Goal: Complete Application Form: Complete application form

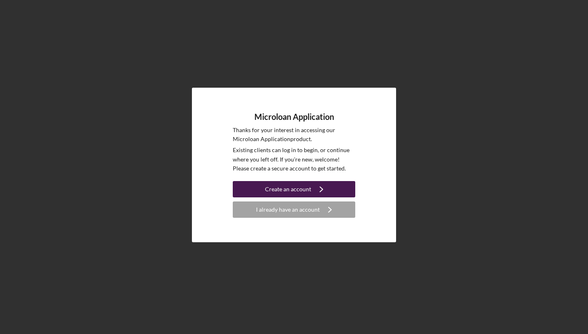
click at [291, 193] on div "Create an account" at bounding box center [288, 189] width 46 height 16
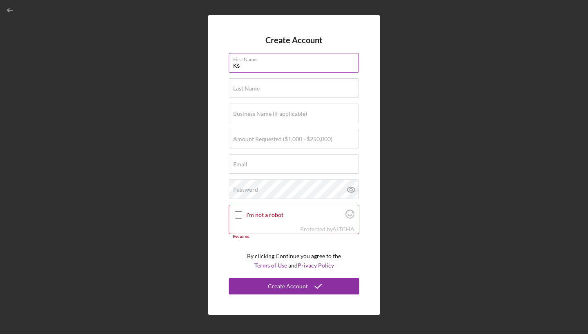
type input "K"
type input "[PERSON_NAME]"
type input "S"
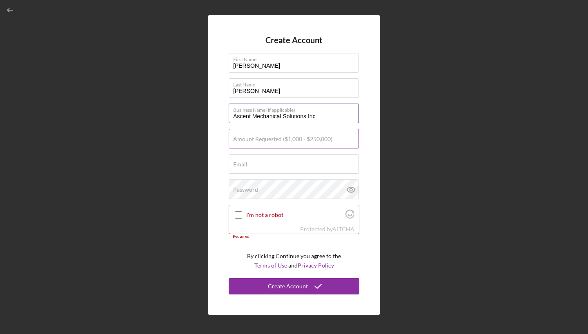
type input "Ascent Mechanical Solutions Inc"
click at [275, 142] on label "Amount Requested ($1,000 - $250,000)" at bounding box center [282, 139] width 99 height 7
click at [275, 142] on input "Amount Requested ($1,000 - $250,000)" at bounding box center [294, 139] width 130 height 20
type input "$80,000"
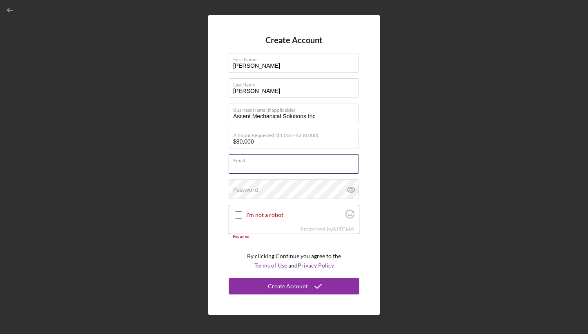
type input "[EMAIL_ADDRESS][DOMAIN_NAME]"
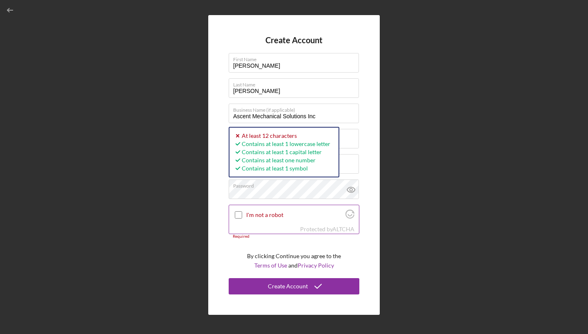
click at [240, 215] on input "I'm not a robot" at bounding box center [238, 214] width 7 height 7
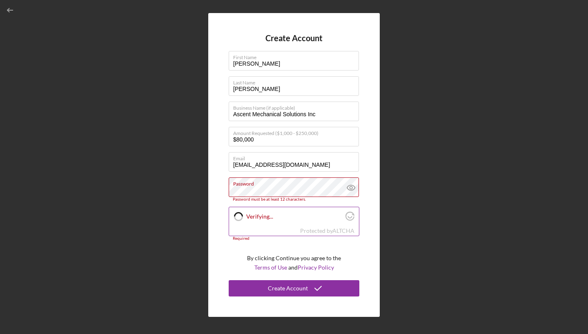
checkbox input "true"
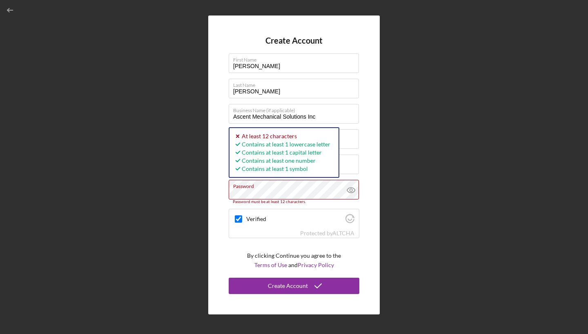
click at [212, 191] on div "Create Account First Name [PERSON_NAME] Last Name [PERSON_NAME] Business Name (…" at bounding box center [293, 165] width 171 height 299
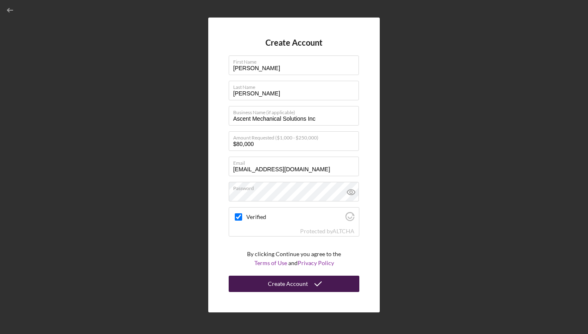
click at [286, 282] on div "Create Account" at bounding box center [288, 284] width 40 height 16
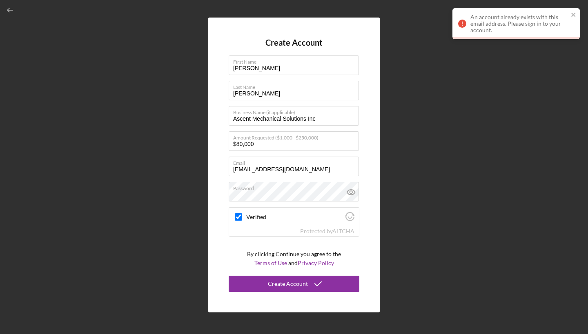
click at [478, 32] on div "An account already exists with this email address. Please sign in to your accou…" at bounding box center [519, 24] width 98 height 20
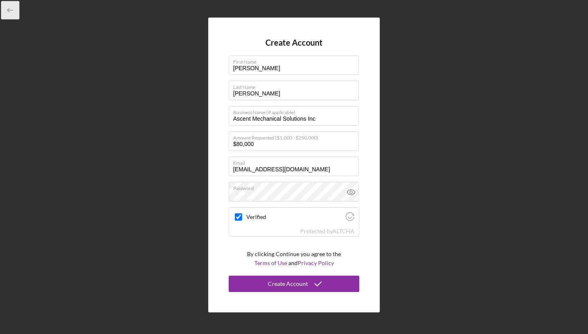
click at [10, 9] on icon "button" at bounding box center [10, 10] width 18 height 18
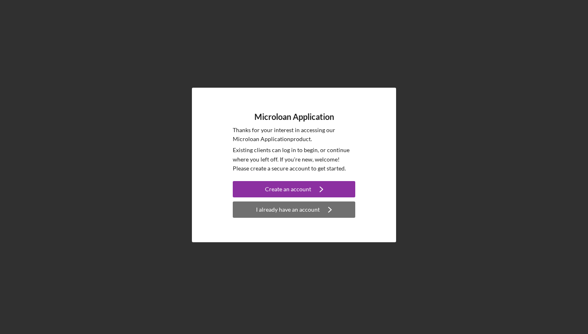
click at [264, 204] on div "I already have an account" at bounding box center [288, 210] width 64 height 16
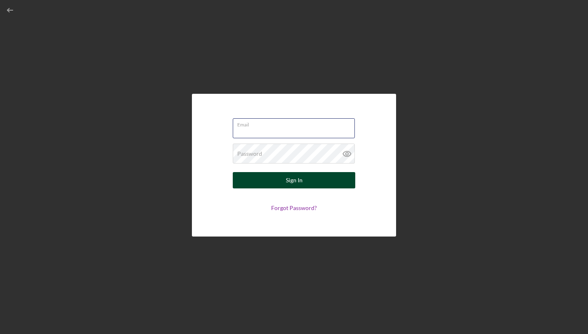
type input "[EMAIL_ADDRESS][DOMAIN_NAME]"
click at [276, 185] on button "Sign In" at bounding box center [294, 180] width 122 height 16
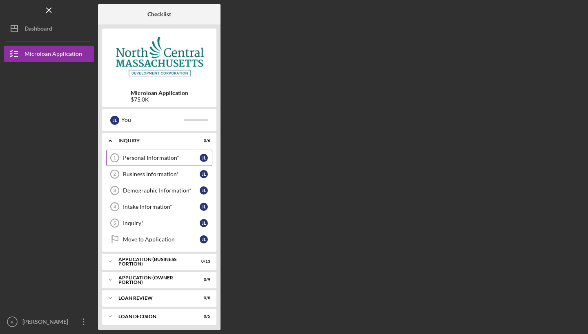
click at [172, 154] on link "Personal Information* 1 Personal Information* [PERSON_NAME]" at bounding box center [159, 158] width 106 height 16
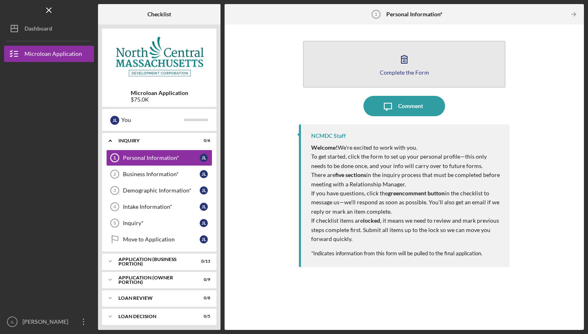
click at [400, 67] on icon "button" at bounding box center [404, 59] width 20 height 20
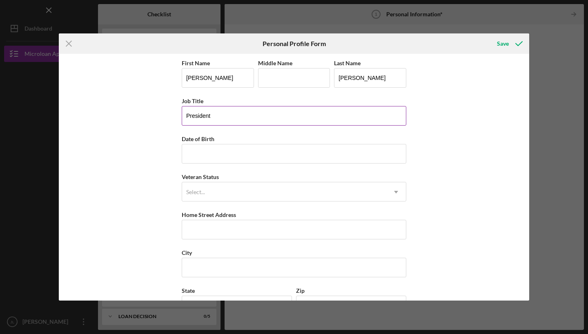
type input "President"
type input "[DATE]"
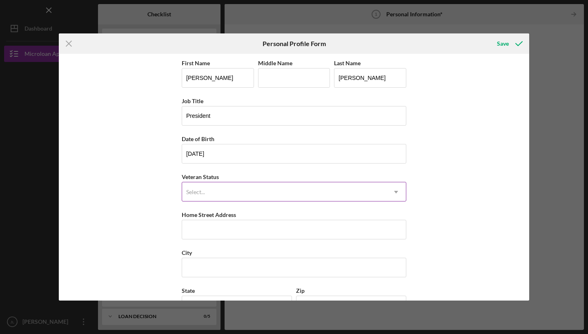
click at [245, 197] on div "Select..." at bounding box center [284, 192] width 204 height 19
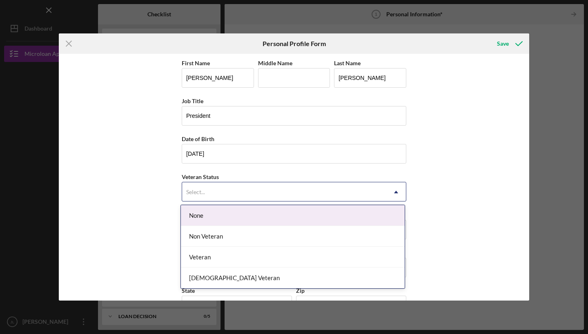
click at [230, 214] on div "None" at bounding box center [293, 215] width 224 height 21
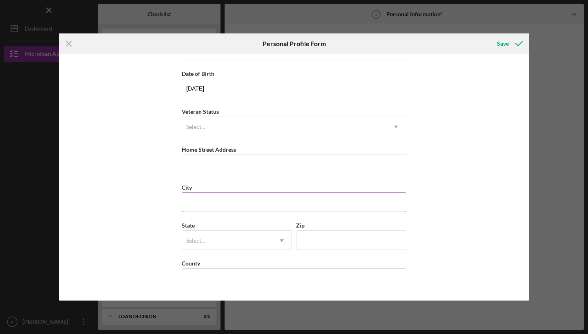
scroll to position [65, 0]
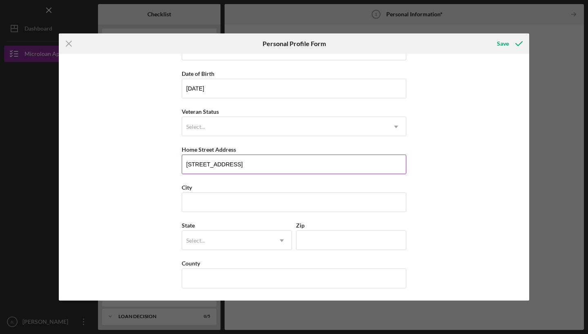
type input "[STREET_ADDRESS]"
type input "Pomfret"
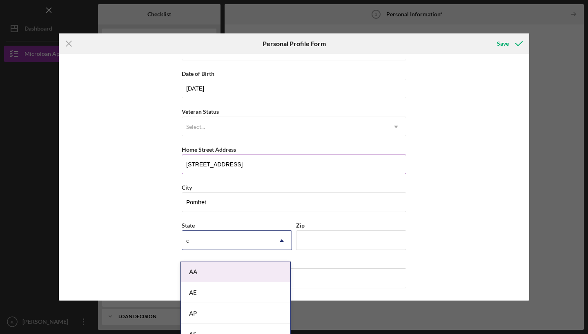
type input "ct"
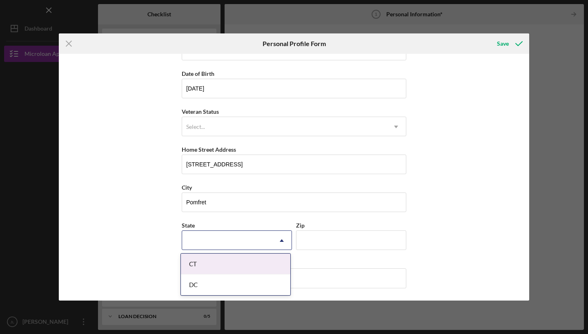
type input "CT"
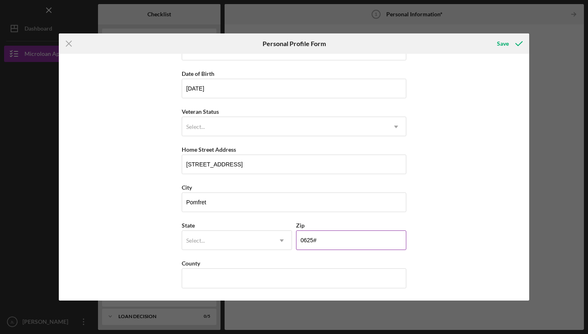
type input "06259"
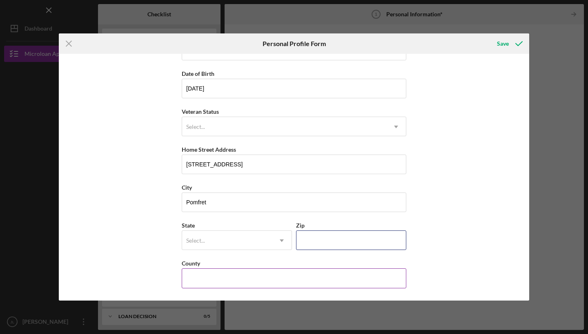
type input "06259"
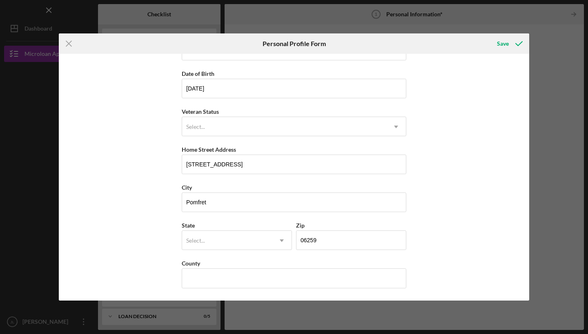
click at [159, 236] on div "First Name [PERSON_NAME] Middle Name Last Name [PERSON_NAME] Job Title Presiden…" at bounding box center [294, 177] width 470 height 247
click at [199, 245] on div "Select..." at bounding box center [227, 241] width 90 height 19
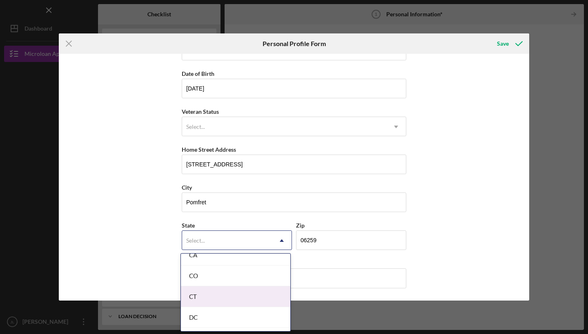
scroll to position [238, 0]
click at [198, 296] on div "CT" at bounding box center [235, 297] width 109 height 21
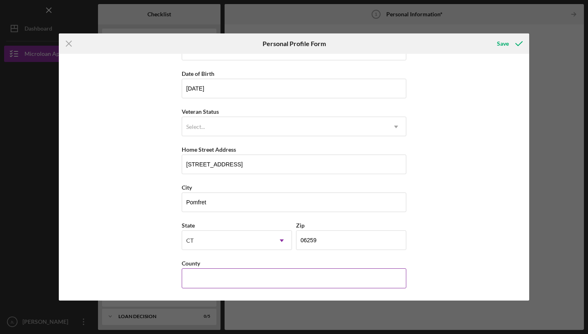
click at [196, 267] on label "County" at bounding box center [191, 263] width 18 height 7
click at [196, 269] on input "County" at bounding box center [294, 279] width 225 height 20
click at [197, 275] on input "County" at bounding box center [294, 279] width 225 height 20
type input "[GEOGRAPHIC_DATA]"
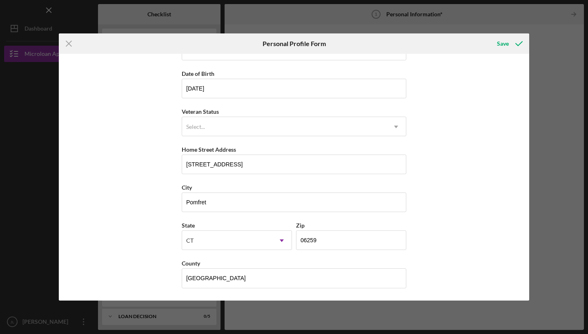
click at [430, 214] on div "First Name [PERSON_NAME] Middle Name Last Name [PERSON_NAME] Job Title Presiden…" at bounding box center [294, 177] width 470 height 247
click at [507, 42] on div "Save" at bounding box center [503, 44] width 12 height 16
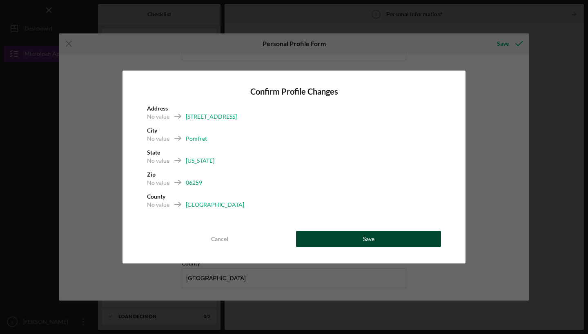
click at [352, 236] on button "Save" at bounding box center [368, 239] width 145 height 16
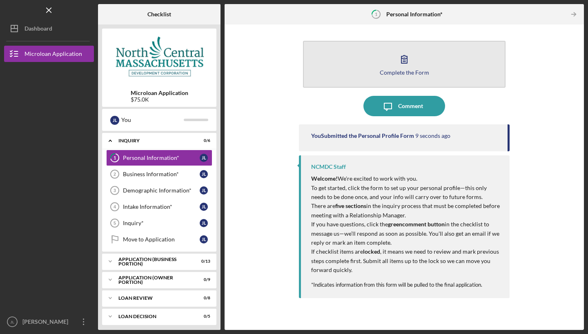
click at [397, 67] on icon "button" at bounding box center [404, 59] width 20 height 20
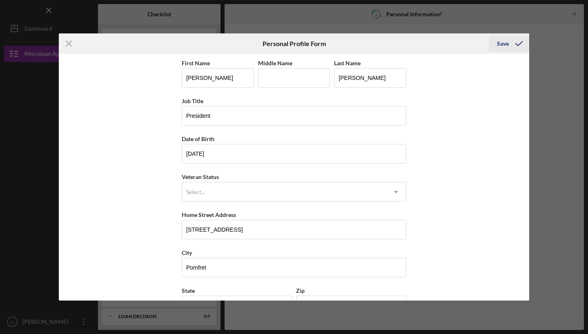
click at [496, 45] on button "Save" at bounding box center [509, 44] width 40 height 16
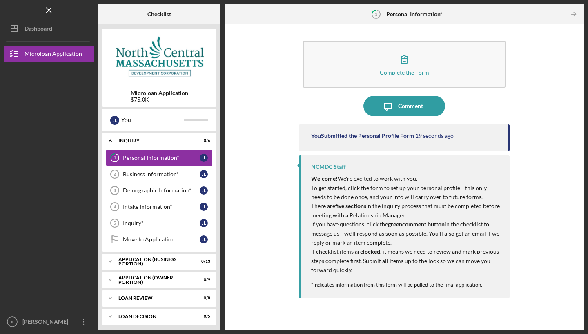
click at [169, 161] on link "1 Personal Information* [PERSON_NAME]" at bounding box center [159, 158] width 106 height 16
click at [169, 174] on div "Business Information*" at bounding box center [161, 174] width 77 height 7
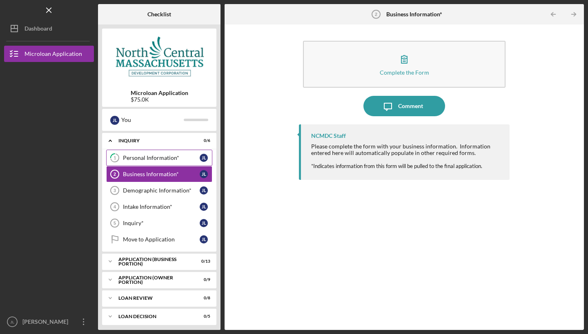
click at [160, 159] on div "Personal Information*" at bounding box center [161, 158] width 77 height 7
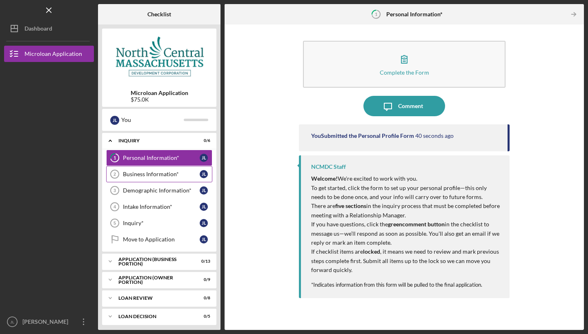
click at [159, 171] on link "Business Information* 2 Business Information* [PERSON_NAME]" at bounding box center [159, 174] width 106 height 16
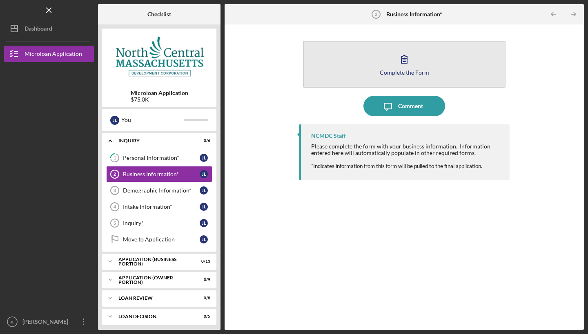
click at [378, 50] on button "Complete the Form Form" at bounding box center [404, 64] width 203 height 47
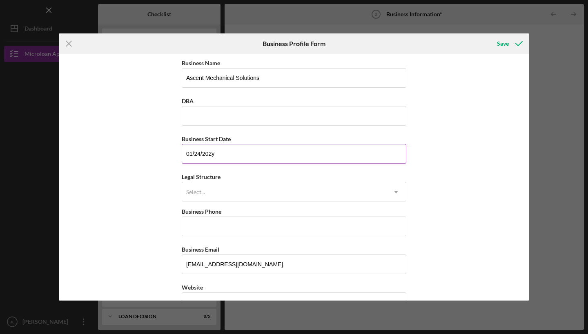
type input "[DATE]"
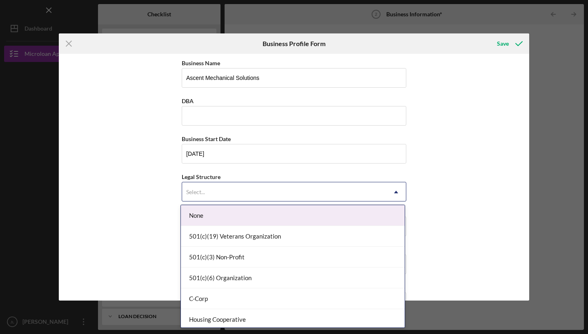
click at [210, 189] on div "Select..." at bounding box center [284, 192] width 204 height 19
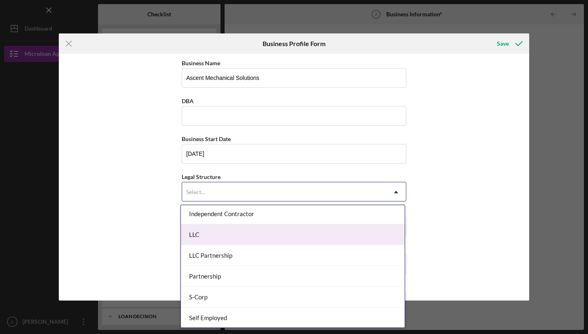
scroll to position [158, 0]
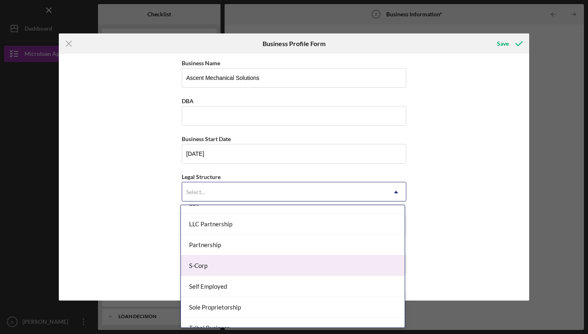
click at [210, 263] on div "S-Corp" at bounding box center [293, 266] width 224 height 21
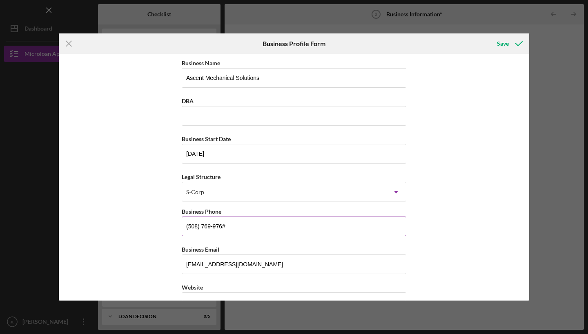
type input "[PHONE_NUMBER]"
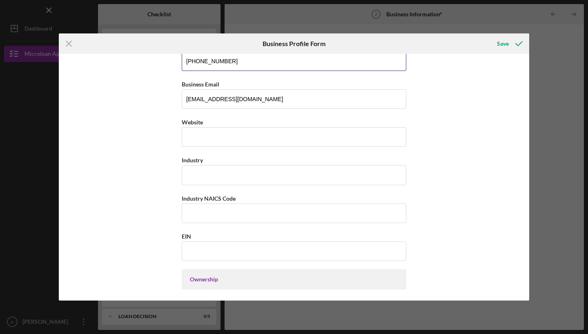
scroll to position [166, 0]
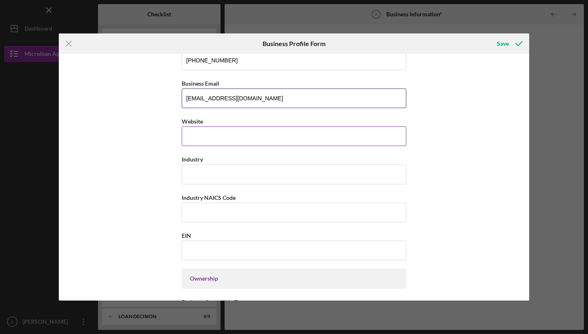
type input "[EMAIL_ADDRESS][DOMAIN_NAME]"
click at [203, 134] on div "Website" at bounding box center [294, 131] width 225 height 30
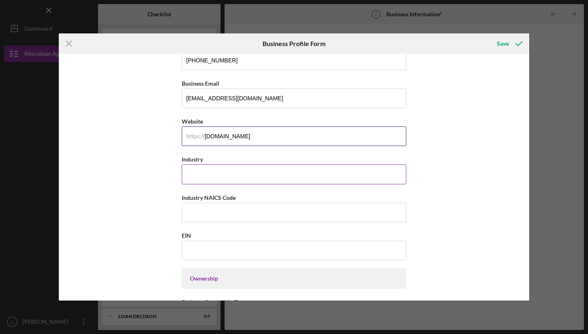
type input "[DOMAIN_NAME]"
click at [207, 184] on input "Industry" at bounding box center [294, 175] width 225 height 20
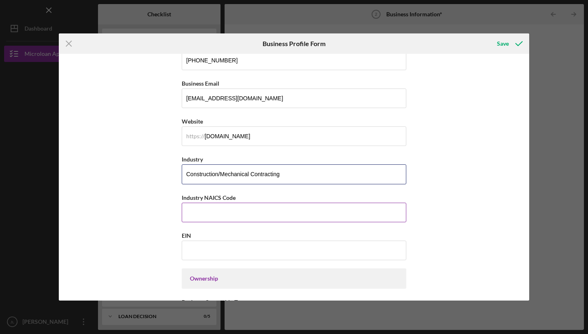
type input "Construction/Mechanical Contracting"
click at [191, 212] on input "Industry NAICS Code" at bounding box center [294, 213] width 225 height 20
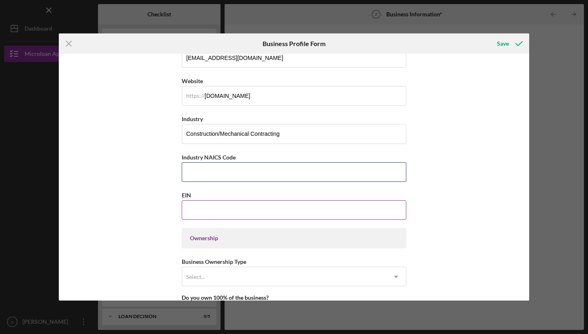
scroll to position [205, 0]
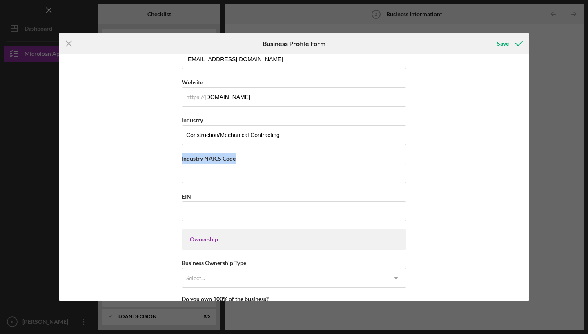
drag, startPoint x: 236, startPoint y: 160, endPoint x: 180, endPoint y: 160, distance: 55.9
click at [179, 160] on div "Business Name Ascent Mechanical Solutions DBA Business Start Date [DATE] Legal …" at bounding box center [294, 177] width 470 height 247
click at [230, 173] on input "Industry NAICS Code" at bounding box center [294, 174] width 225 height 20
paste input "238220"
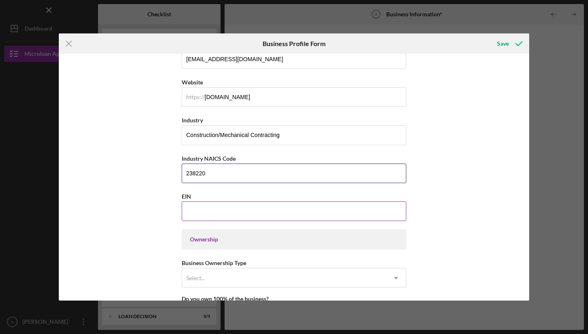
type input "238220"
click at [235, 211] on input "EIN" at bounding box center [294, 212] width 225 height 20
paste input "[US_EMPLOYER_IDENTIFICATION_NUMBER]"
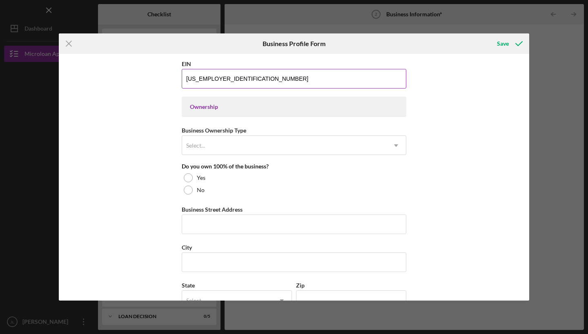
scroll to position [339, 0]
type input "[US_EMPLOYER_IDENTIFICATION_NUMBER]"
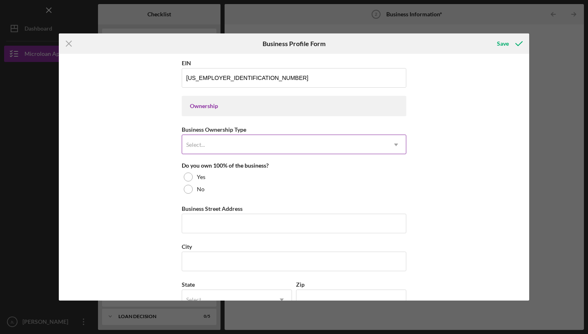
click at [211, 142] on div "Select..." at bounding box center [284, 145] width 204 height 19
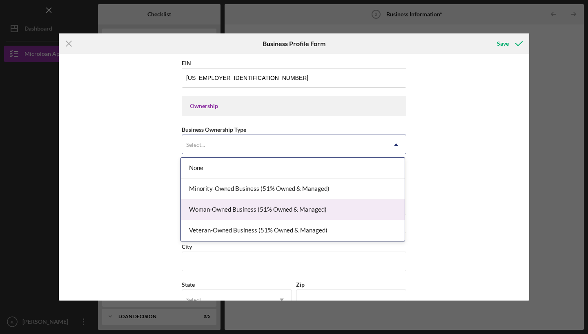
click at [224, 212] on div "Woman-Owned Business (51% Owned & Managed)" at bounding box center [293, 210] width 224 height 21
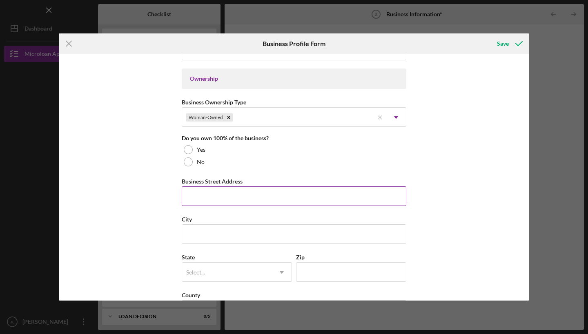
scroll to position [368, 0]
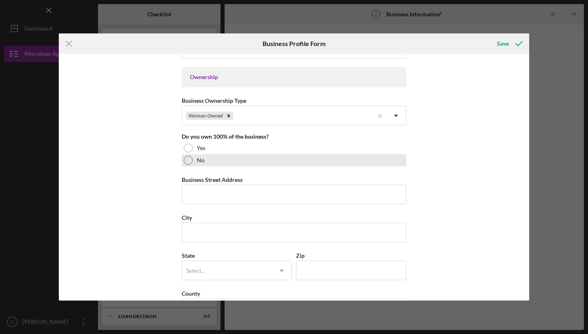
click at [192, 160] on div "No" at bounding box center [294, 160] width 225 height 12
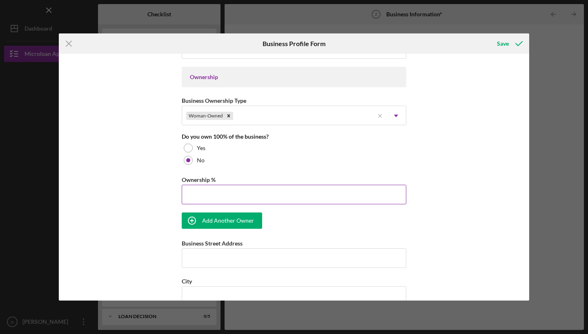
click at [201, 189] on input "Ownership %" at bounding box center [294, 195] width 225 height 20
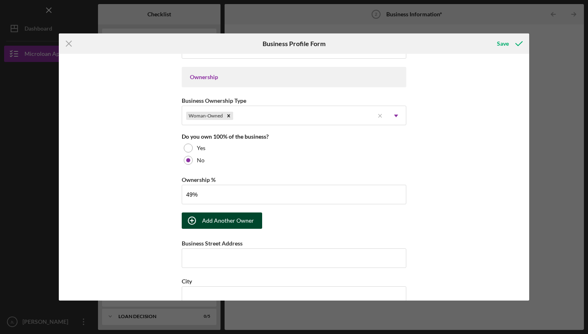
type input "49.00%"
click at [214, 222] on div "Add Another Owner" at bounding box center [228, 221] width 52 height 16
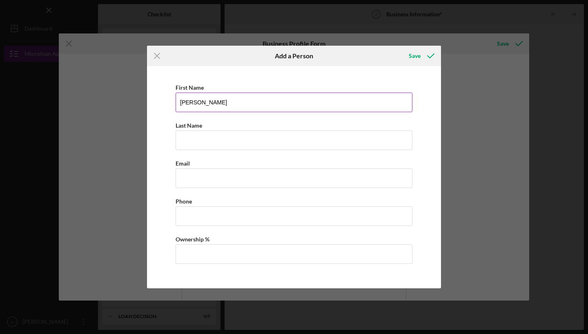
type input "[PERSON_NAME]"
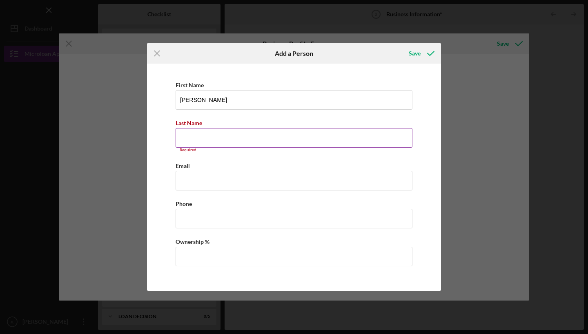
click at [202, 147] on input "Last Name" at bounding box center [294, 138] width 237 height 20
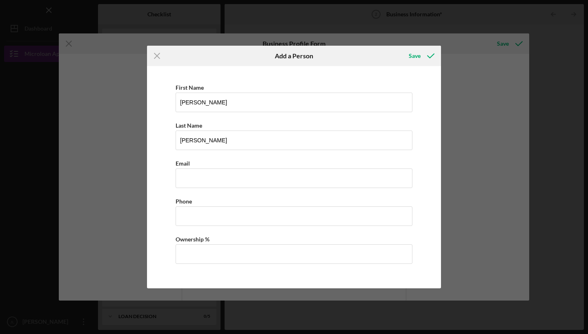
type input "[PERSON_NAME]"
click at [209, 189] on div "First Name [PERSON_NAME] Last Name [PERSON_NAME] Email Phone Ownership %" at bounding box center [294, 177] width 286 height 214
type input "[EMAIL_ADDRESS][DOMAIN_NAME]"
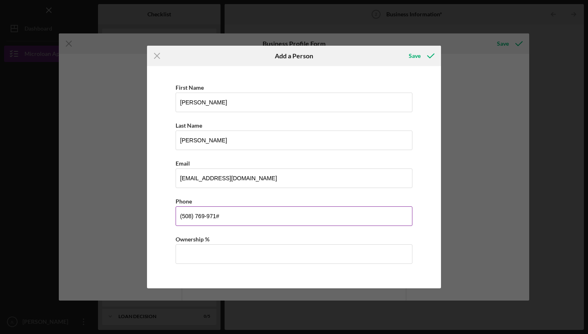
type input "[PHONE_NUMBER]"
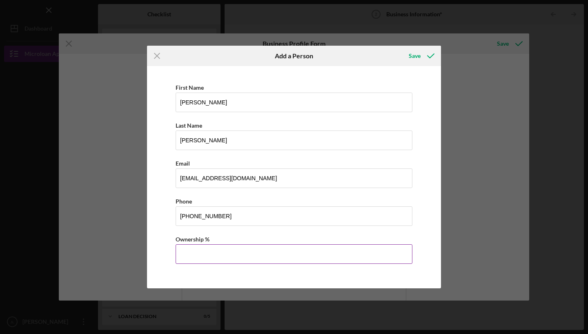
click at [210, 251] on input "Ownership %" at bounding box center [294, 255] width 237 height 20
type input "51.00%"
click at [412, 53] on div "Save" at bounding box center [415, 56] width 12 height 16
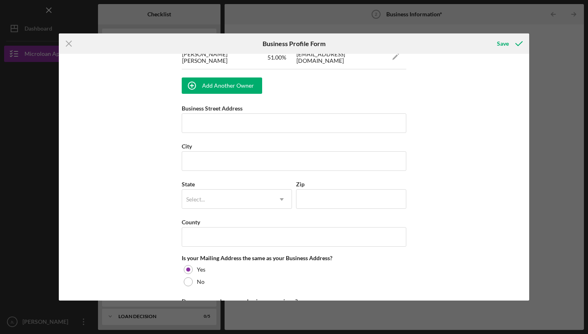
scroll to position [555, 0]
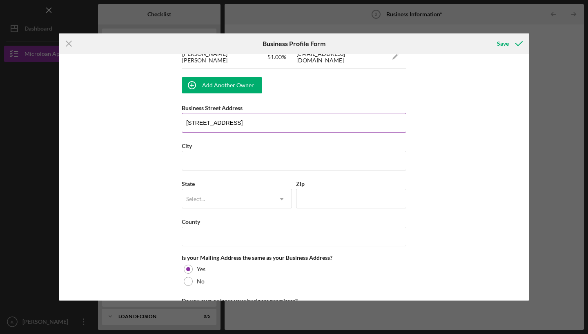
type input "[STREET_ADDRESS]"
type input "[GEOGRAPHIC_DATA]"
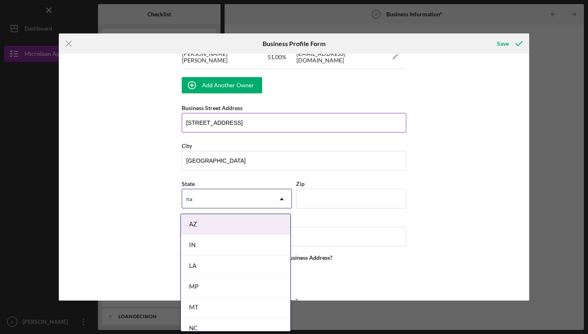
type input "n"
type input "ma"
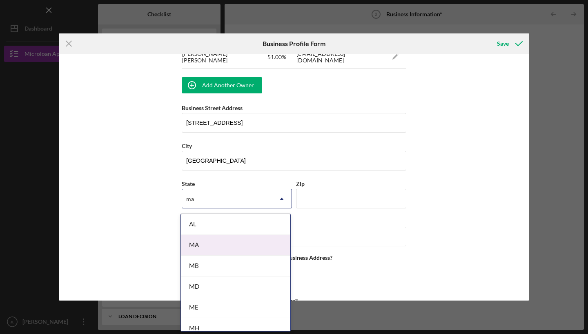
click at [196, 245] on div "MA" at bounding box center [235, 245] width 109 height 21
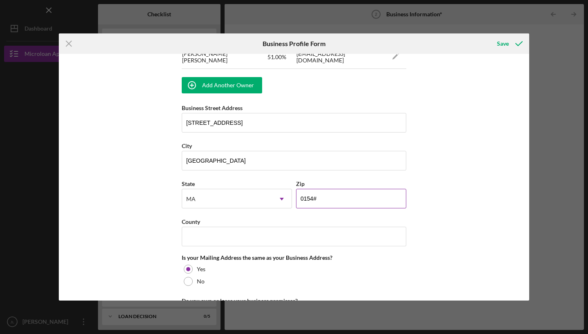
type input "01540"
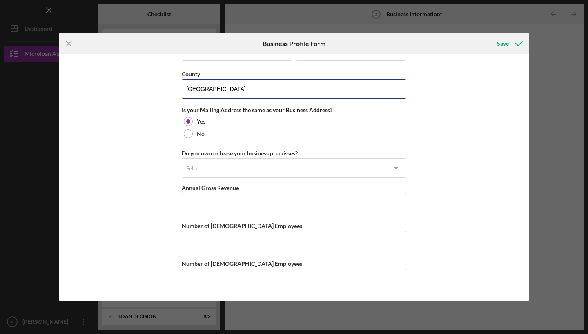
scroll to position [705, 0]
type input "[GEOGRAPHIC_DATA]"
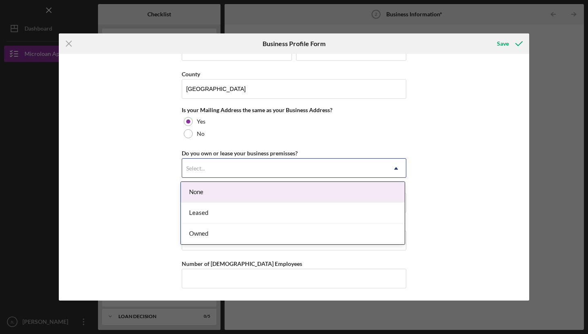
click at [272, 171] on div "Select..." at bounding box center [284, 168] width 204 height 19
click at [257, 185] on div "None" at bounding box center [293, 192] width 224 height 21
click at [200, 172] on div "Select..." at bounding box center [195, 168] width 19 height 7
click at [197, 190] on div "None" at bounding box center [293, 192] width 224 height 21
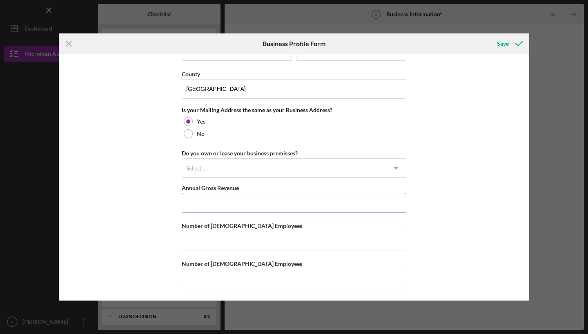
click at [268, 206] on input "Annual Gross Revenue" at bounding box center [294, 203] width 225 height 20
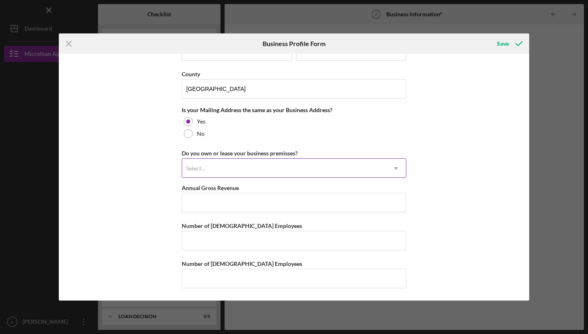
click at [203, 168] on div "Select..." at bounding box center [195, 168] width 19 height 7
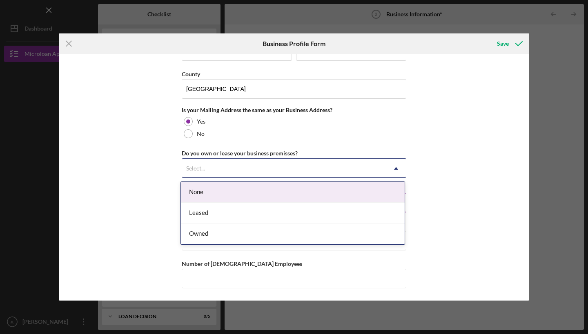
click at [192, 193] on div "None" at bounding box center [293, 192] width 224 height 21
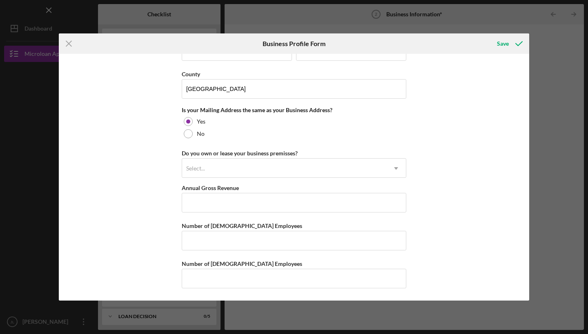
scroll to position [705, 0]
click at [199, 247] on input "Number of [DEMOGRAPHIC_DATA] Employees" at bounding box center [294, 241] width 225 height 20
click at [201, 278] on input "Number of [DEMOGRAPHIC_DATA] Employees" at bounding box center [294, 279] width 225 height 20
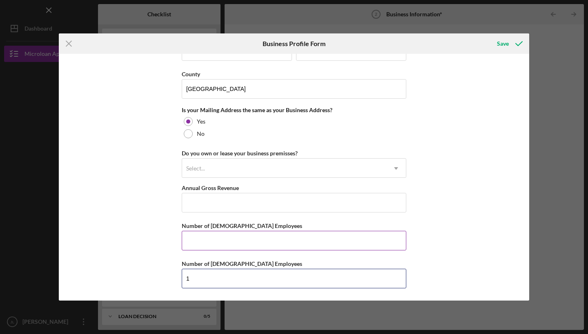
type input "1"
click at [205, 248] on input "Number of [DEMOGRAPHIC_DATA] Employees" at bounding box center [294, 241] width 225 height 20
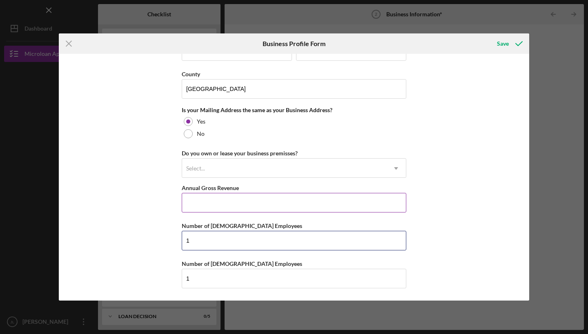
type input "1"
click at [200, 209] on input "Annual Gross Revenue" at bounding box center [294, 203] width 225 height 20
type input "$0"
click at [445, 197] on div "Business Name Ascent Mechanical Solutions DBA Business Start Date [DATE] Legal …" at bounding box center [294, 177] width 470 height 247
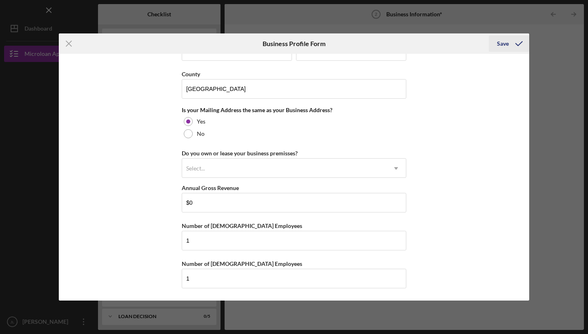
click at [498, 42] on div "Save" at bounding box center [503, 44] width 12 height 16
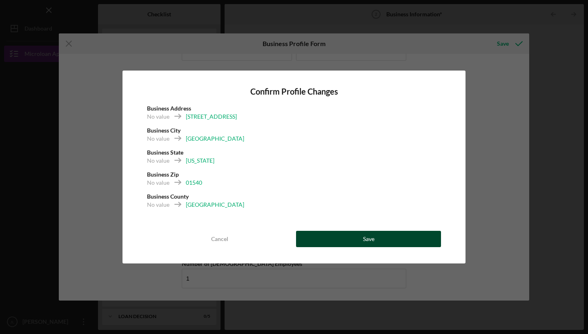
click at [363, 237] on div "Save" at bounding box center [368, 239] width 11 height 16
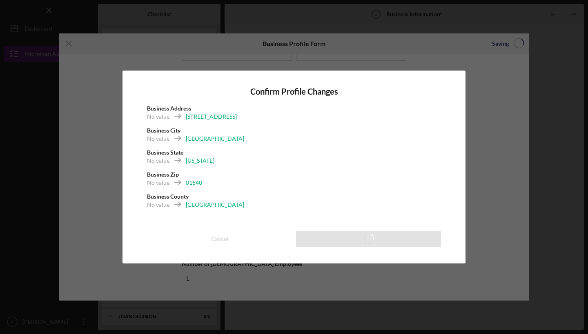
scroll to position [588, 0]
click at [385, 56] on div "Confirm Profile Changes Business Address [STREET_ADDRESS] No value [US_STATE] B…" at bounding box center [294, 167] width 588 height 334
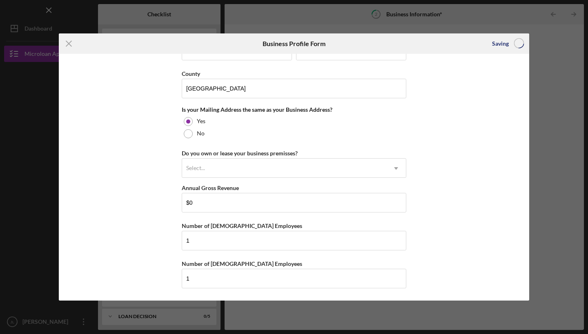
scroll to position [654, 0]
click at [300, 152] on div "Do you own or lease your business premisses? Select... Icon/Dropdown Arrow" at bounding box center [294, 163] width 225 height 30
click at [296, 160] on div "Select..." at bounding box center [284, 168] width 204 height 19
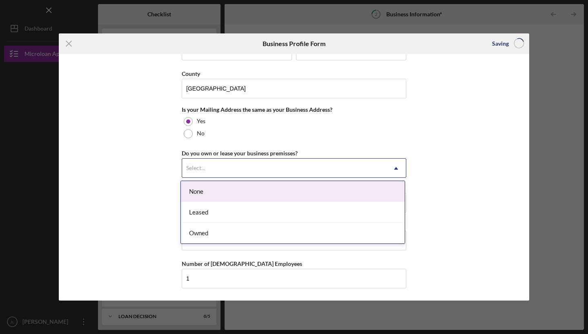
click at [186, 186] on div "None" at bounding box center [293, 191] width 224 height 21
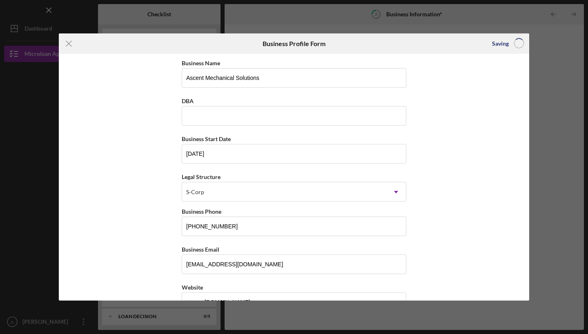
scroll to position [0, 0]
click at [71, 41] on line at bounding box center [68, 43] width 5 height 5
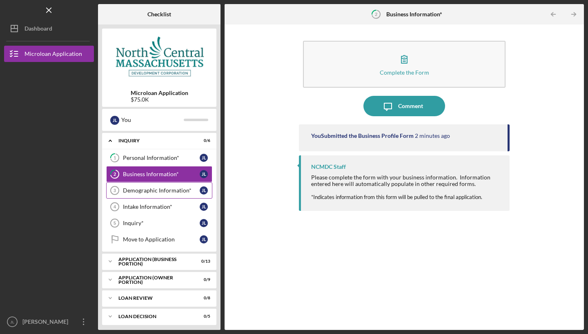
click at [149, 192] on div "Demographic Information*" at bounding box center [161, 190] width 77 height 7
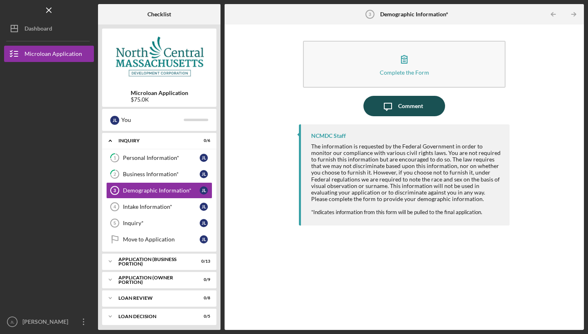
click at [393, 105] on icon "Icon/Message" at bounding box center [388, 106] width 20 height 20
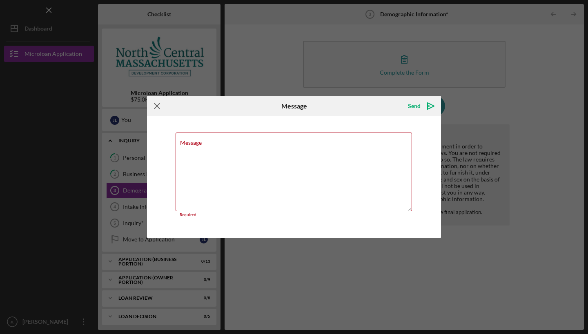
click at [154, 107] on icon "Icon/Menu Close" at bounding box center [157, 106] width 20 height 20
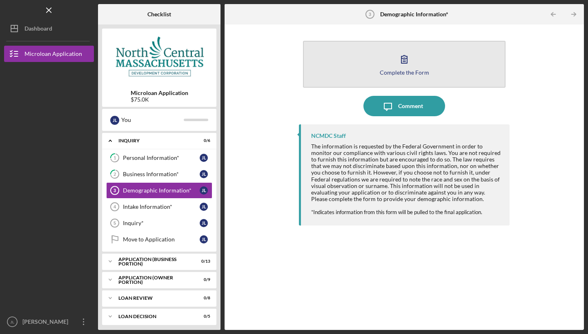
click at [365, 65] on button "Complete the Form Form" at bounding box center [404, 64] width 203 height 47
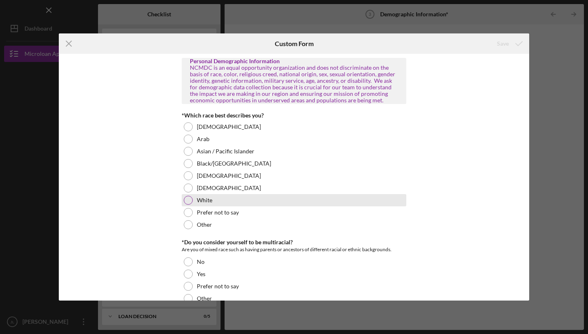
click at [187, 205] on div "White" at bounding box center [294, 200] width 225 height 12
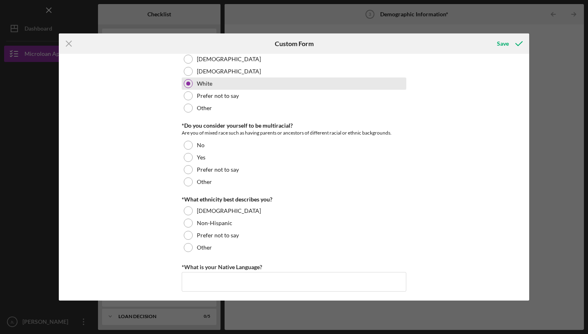
scroll to position [118, 0]
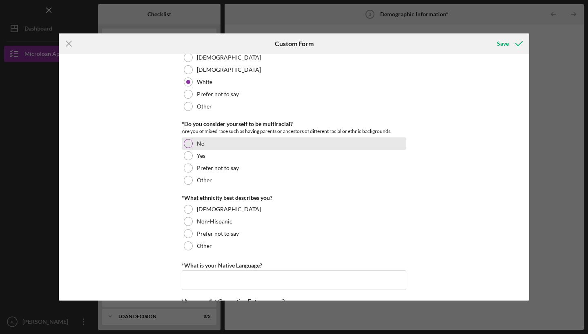
click at [185, 143] on div at bounding box center [188, 143] width 9 height 9
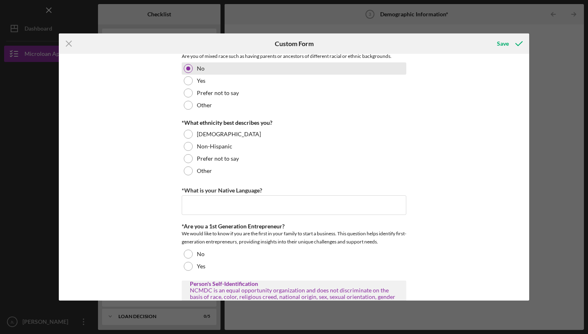
scroll to position [203, 0]
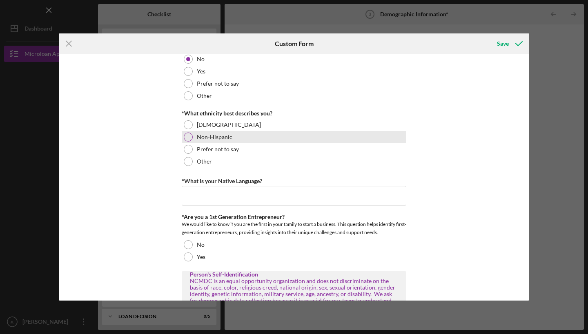
click at [188, 133] on div at bounding box center [188, 137] width 9 height 9
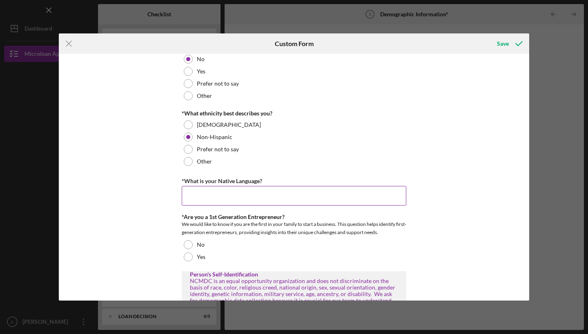
click at [193, 197] on input "*What is your Native Language?" at bounding box center [294, 196] width 225 height 20
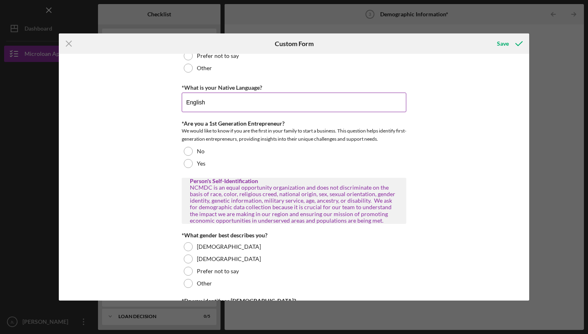
scroll to position [295, 0]
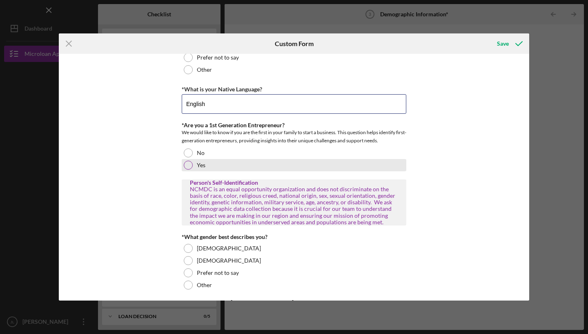
type input "English"
click at [187, 168] on div at bounding box center [188, 165] width 9 height 9
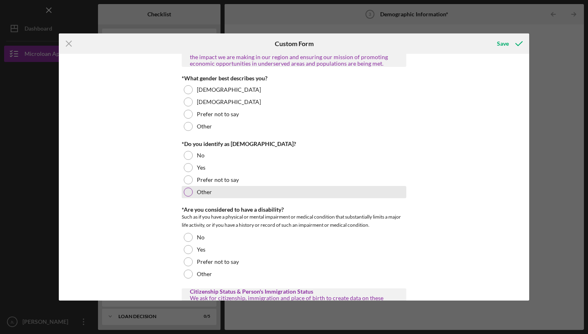
scroll to position [414, 0]
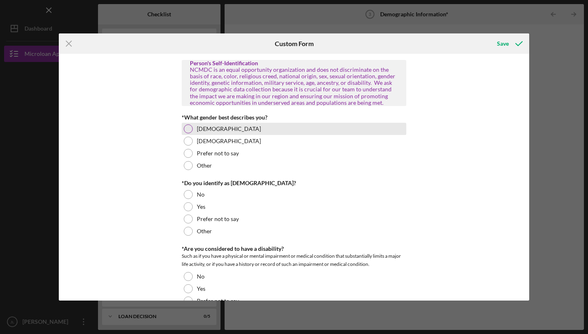
click at [188, 128] on div at bounding box center [188, 129] width 9 height 9
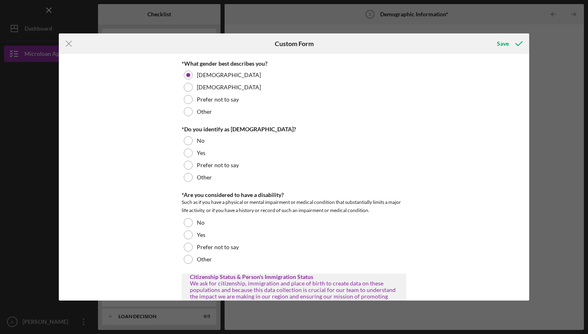
scroll to position [468, 0]
click at [187, 144] on div at bounding box center [188, 141] width 9 height 9
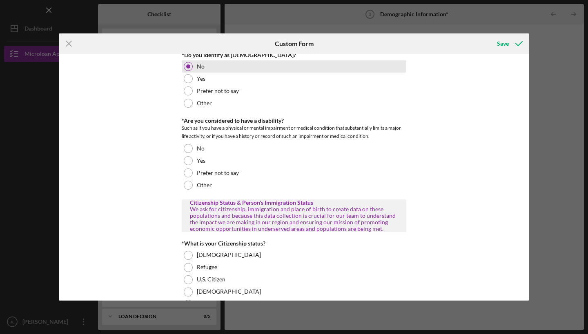
scroll to position [546, 0]
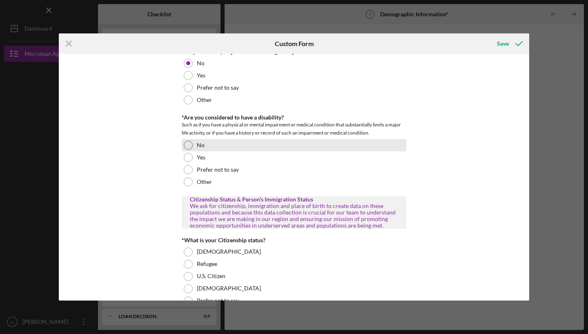
click at [187, 146] on div at bounding box center [188, 145] width 9 height 9
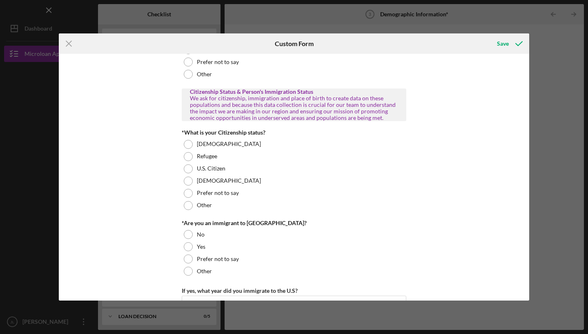
scroll to position [659, 0]
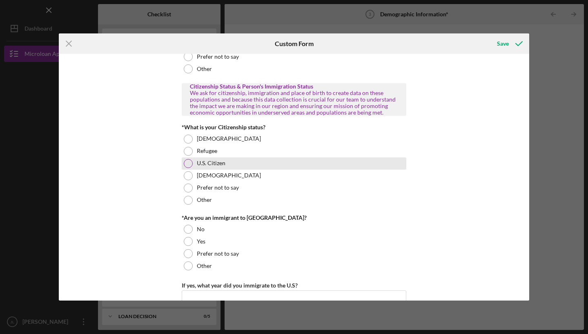
click at [186, 167] on div at bounding box center [188, 163] width 9 height 9
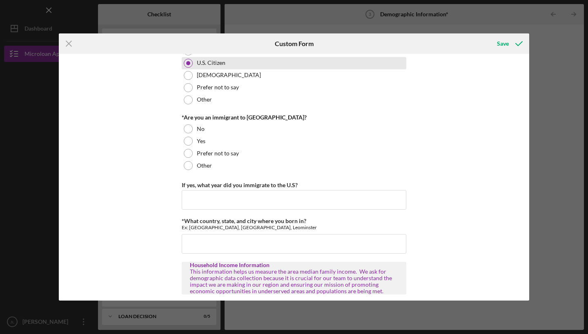
scroll to position [760, 0]
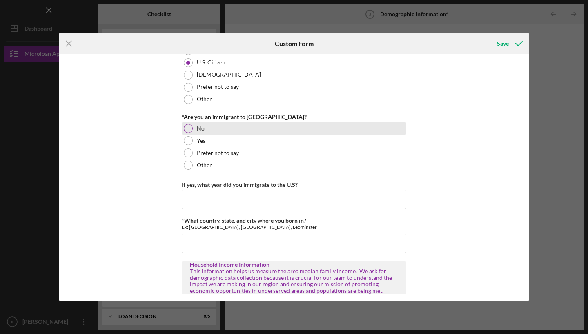
click at [189, 125] on div at bounding box center [188, 128] width 9 height 9
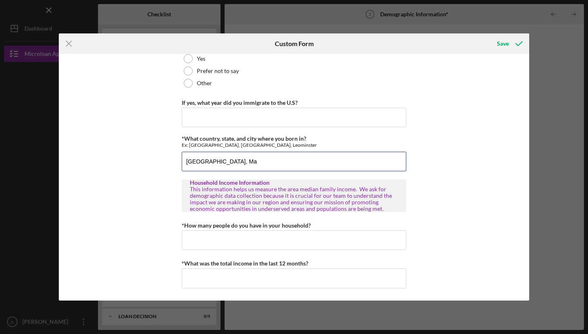
scroll to position [840, 0]
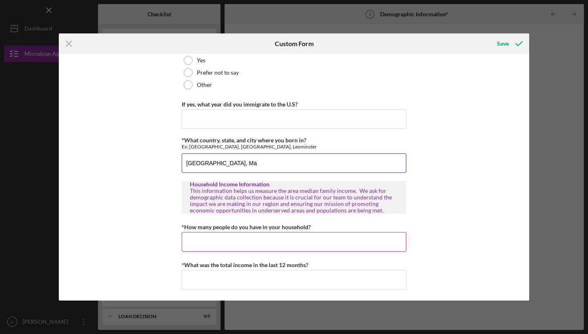
type input "[GEOGRAPHIC_DATA], Ma"
click at [198, 243] on input "*How many people do you have in your household?" at bounding box center [294, 242] width 225 height 20
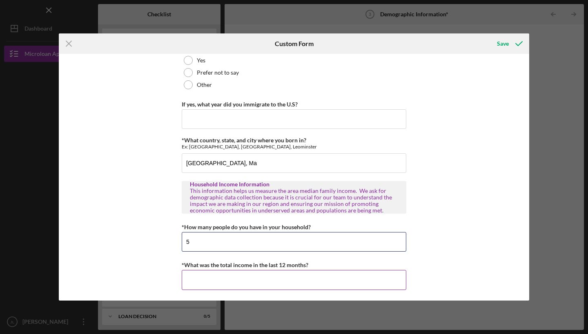
type input "5"
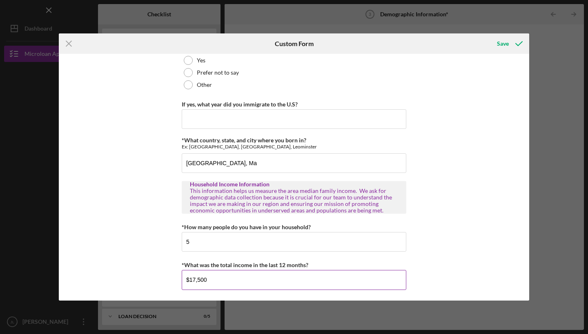
type input "$175,000"
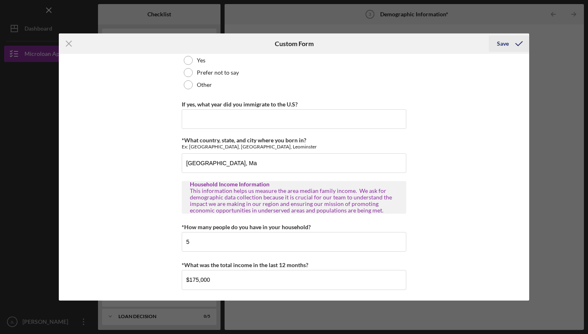
click at [503, 47] on div "Save" at bounding box center [503, 44] width 12 height 16
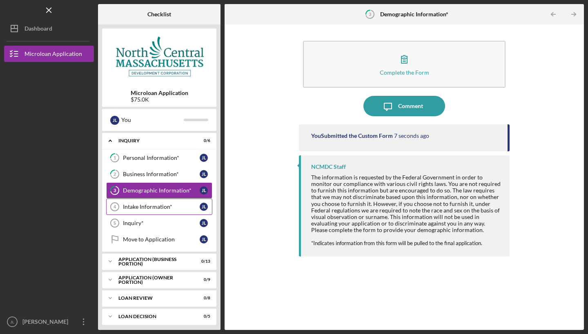
click at [130, 204] on div "Intake Information*" at bounding box center [161, 207] width 77 height 7
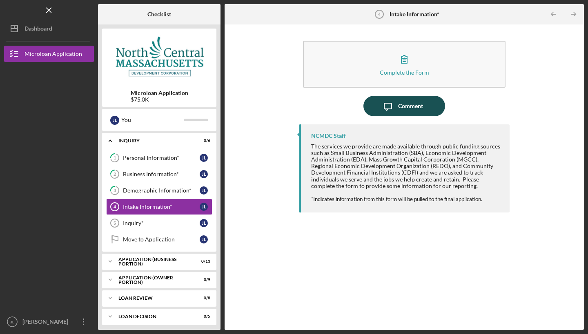
click at [397, 103] on icon "Icon/Message" at bounding box center [388, 106] width 20 height 20
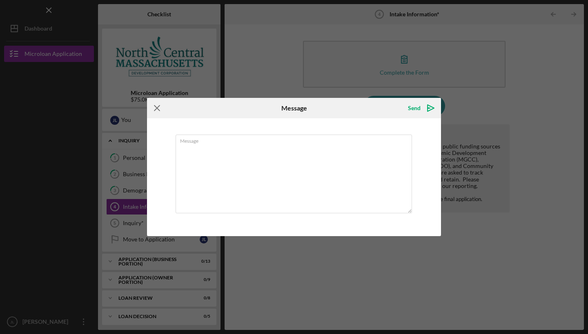
click at [157, 105] on icon "Icon/Menu Close" at bounding box center [157, 108] width 20 height 20
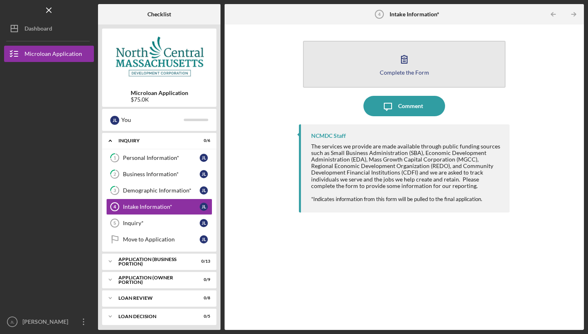
click at [401, 60] on icon "button" at bounding box center [404, 59] width 20 height 20
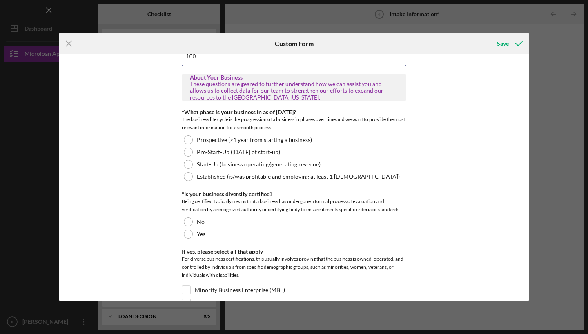
scroll to position [91, 0]
type input "100"
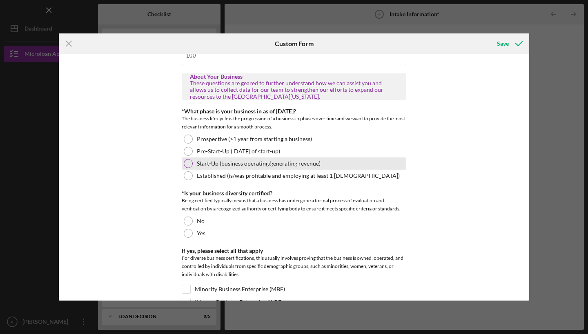
click at [187, 164] on div at bounding box center [188, 163] width 9 height 9
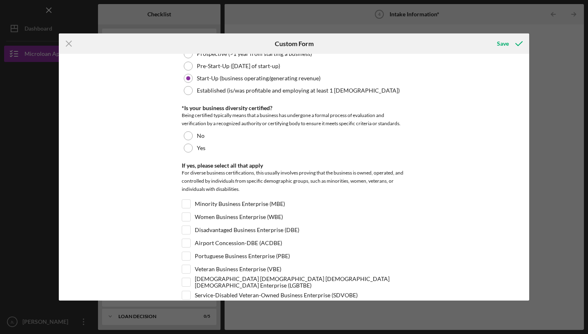
scroll to position [177, 0]
click at [187, 136] on div at bounding box center [188, 135] width 9 height 9
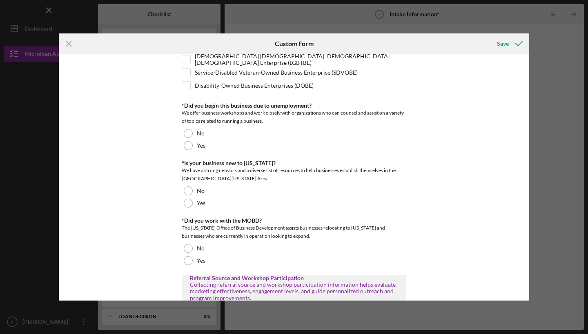
scroll to position [398, 0]
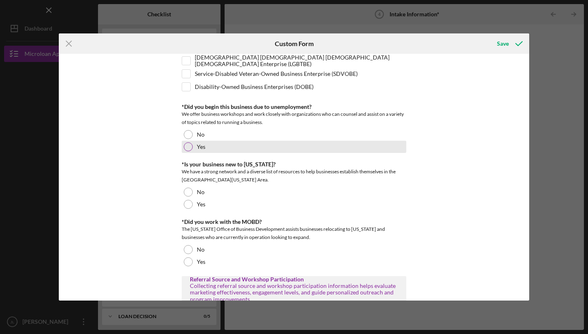
click at [187, 146] on div at bounding box center [188, 146] width 9 height 9
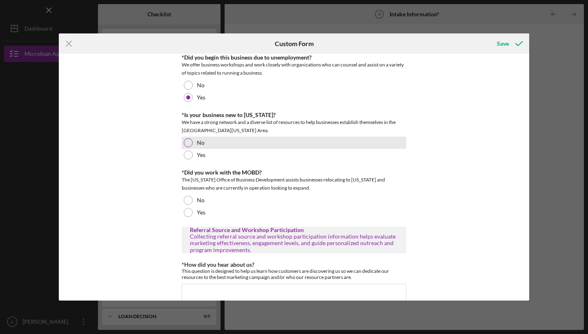
scroll to position [448, 0]
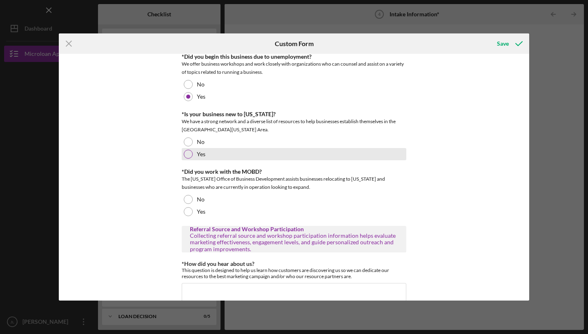
click at [186, 157] on div at bounding box center [188, 154] width 9 height 9
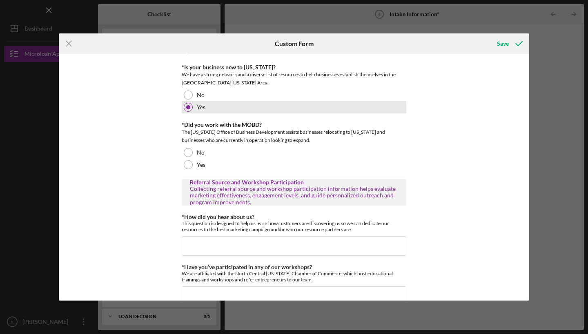
scroll to position [497, 0]
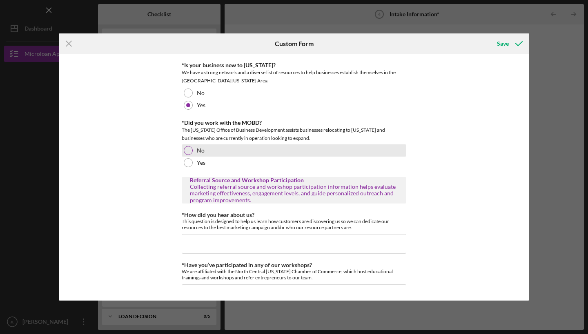
click at [186, 149] on div at bounding box center [188, 150] width 9 height 9
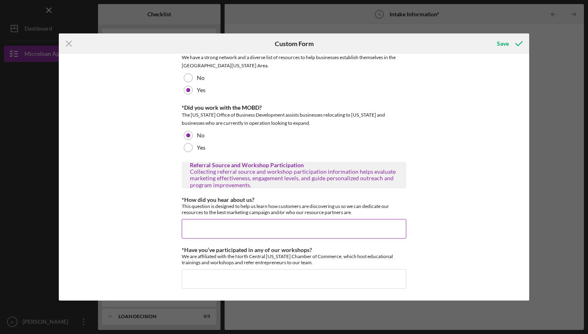
scroll to position [512, 0]
click at [199, 229] on input "*How did you hear about us?" at bounding box center [294, 230] width 225 height 20
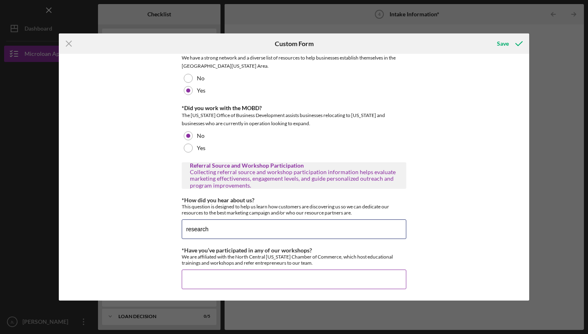
type input "research"
click at [193, 286] on input "*Have you’ve participated in any of our workshops?" at bounding box center [294, 280] width 225 height 20
type input "no"
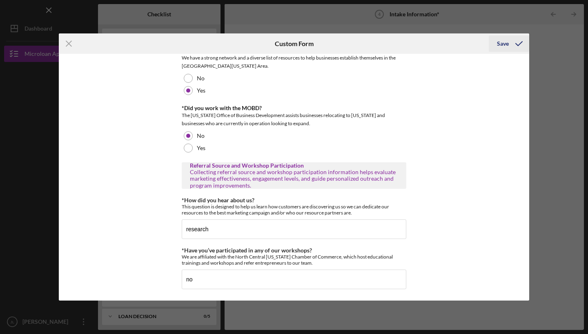
click at [502, 41] on div "Save" at bounding box center [503, 44] width 12 height 16
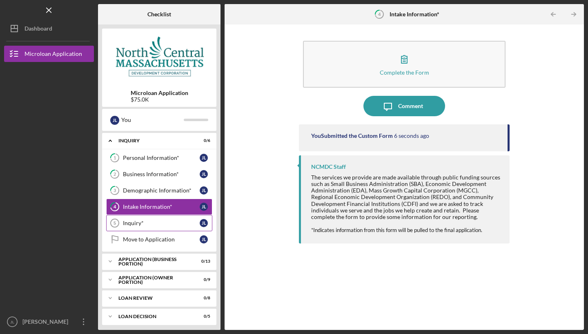
click at [131, 222] on div "Inquiry*" at bounding box center [161, 223] width 77 height 7
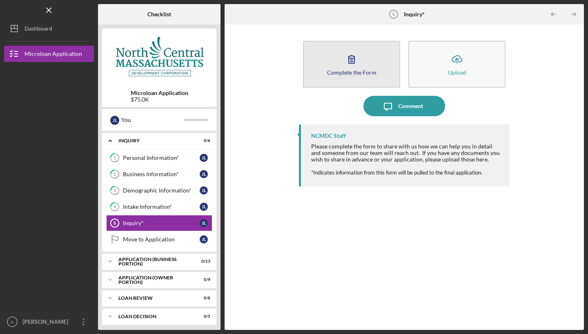
click at [372, 70] on div "Complete the Form" at bounding box center [351, 72] width 49 height 6
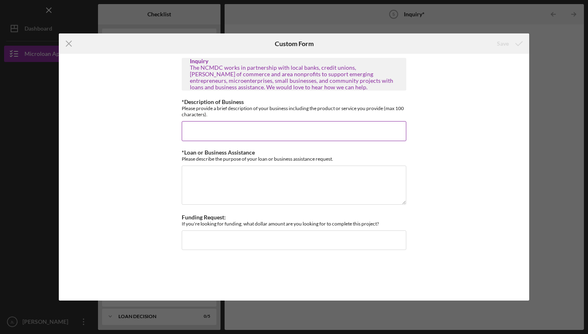
click at [243, 126] on input "*Description of Business" at bounding box center [294, 131] width 225 height 20
type input "P"
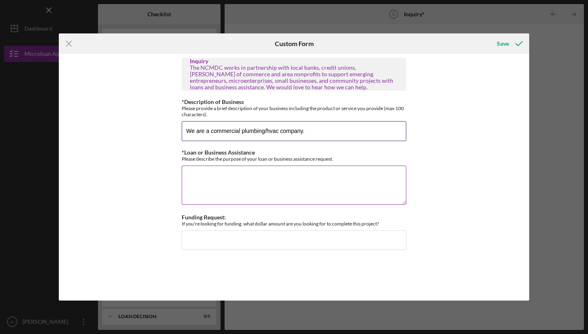
type input "We are a commercial plumbing/hvac company."
click at [225, 168] on textarea "*Loan or Business Assistance" at bounding box center [294, 185] width 225 height 39
type textarea "A"
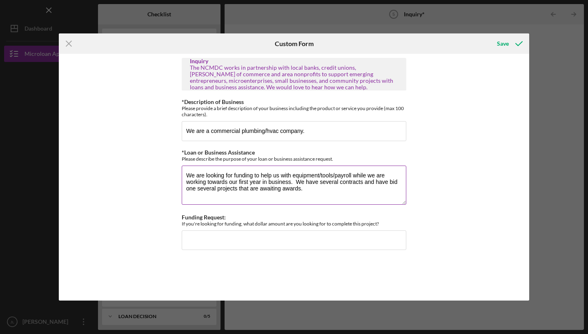
click at [363, 184] on textarea "We are looking for funding to help us with equipment/tools/payroll while we are…" at bounding box center [294, 185] width 225 height 39
click at [192, 191] on textarea "We are looking for funding to help us with equipment/tools/payroll while we are…" at bounding box center [294, 185] width 225 height 39
click at [231, 187] on textarea "We are looking for funding to help us with equipment/tools/payroll while we are…" at bounding box center [294, 185] width 225 height 39
click at [289, 188] on textarea "We are looking for funding to help us with equipment/tools/payroll while we are…" at bounding box center [294, 185] width 225 height 39
click at [287, 191] on textarea "We are looking for funding to help us with equipment/tools/payroll while we are…" at bounding box center [294, 185] width 225 height 39
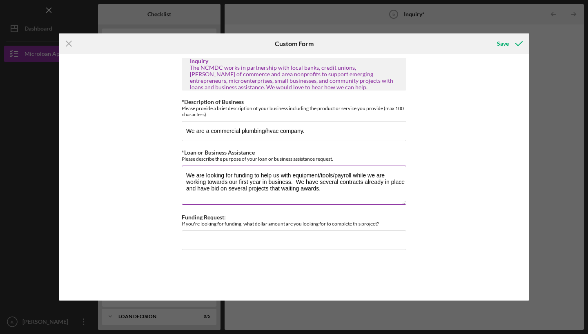
click at [302, 189] on textarea "We are looking for funding to help us with equipment/tools/payroll while we are…" at bounding box center [294, 185] width 225 height 39
type textarea "We are looking for funding to help us with equipment/tools/payroll while we are…"
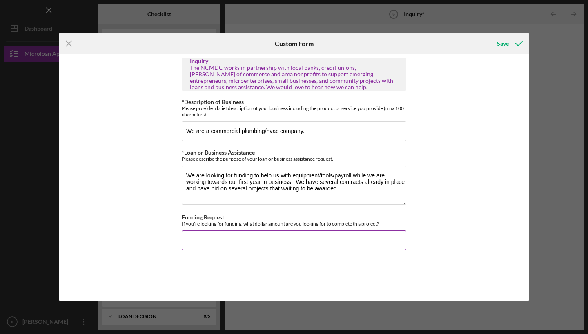
click at [234, 233] on input "Funding Request:" at bounding box center [294, 241] width 225 height 20
type input "$8"
type input "$75,000"
click at [503, 44] on div "Save" at bounding box center [503, 44] width 12 height 16
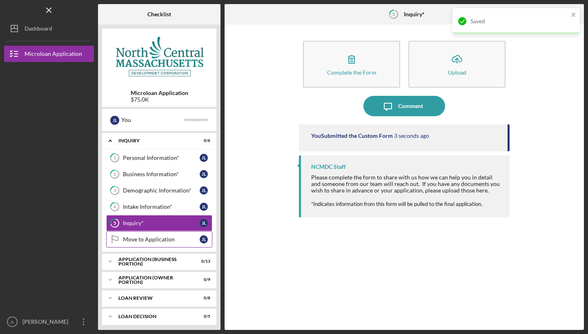
click at [165, 240] on div "Move to Application" at bounding box center [161, 239] width 77 height 7
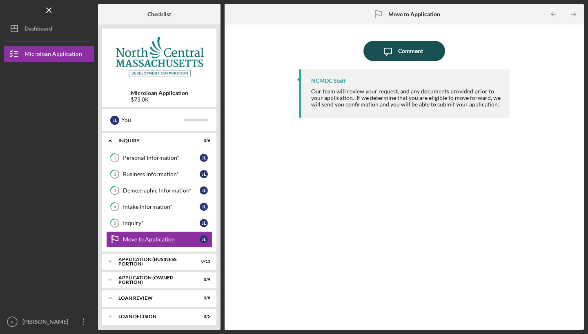
click at [412, 49] on div "Comment" at bounding box center [410, 51] width 25 height 20
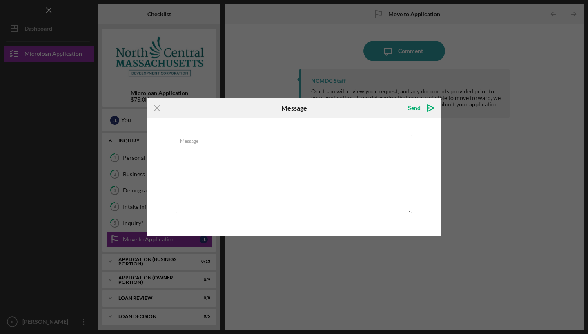
click at [158, 107] on icon "Icon/Menu Close" at bounding box center [157, 108] width 20 height 20
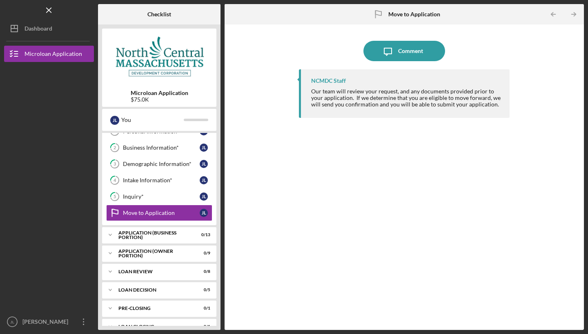
scroll to position [25, 0]
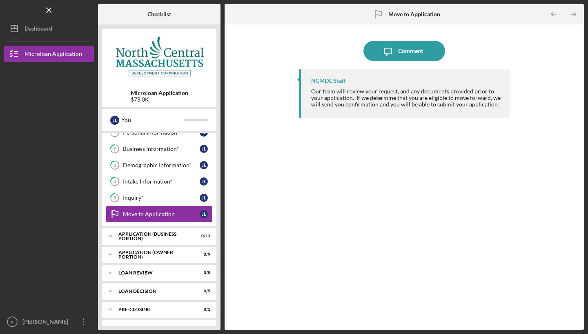
click at [183, 221] on link "Move to Application Move to Application [PERSON_NAME]" at bounding box center [159, 214] width 106 height 16
click at [185, 241] on div "Icon/Expander APPLICATION (BUSINESS PORTION) 0 / 13" at bounding box center [159, 236] width 114 height 16
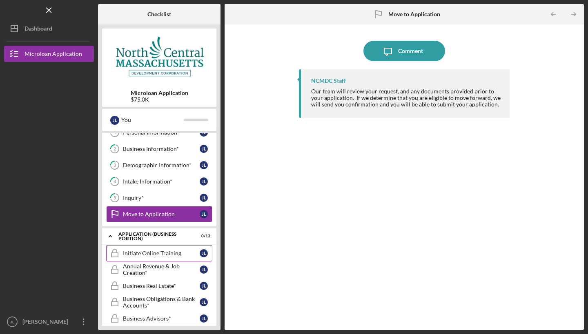
click at [171, 254] on div "Initiate Online Training" at bounding box center [161, 253] width 77 height 7
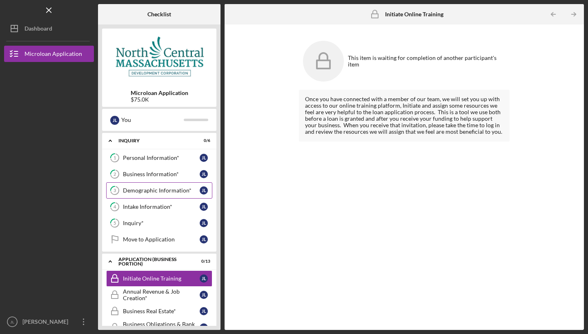
click at [166, 158] on div "Personal Information*" at bounding box center [161, 158] width 77 height 7
